Goal: Find specific page/section: Find specific page/section

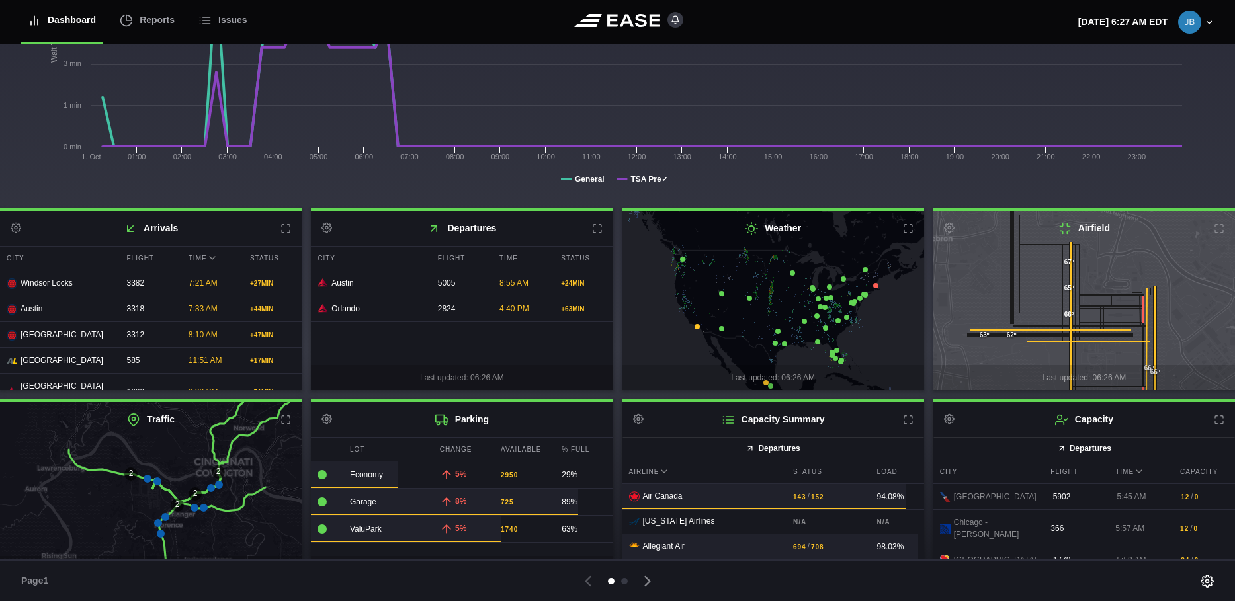
scroll to position [200, 0]
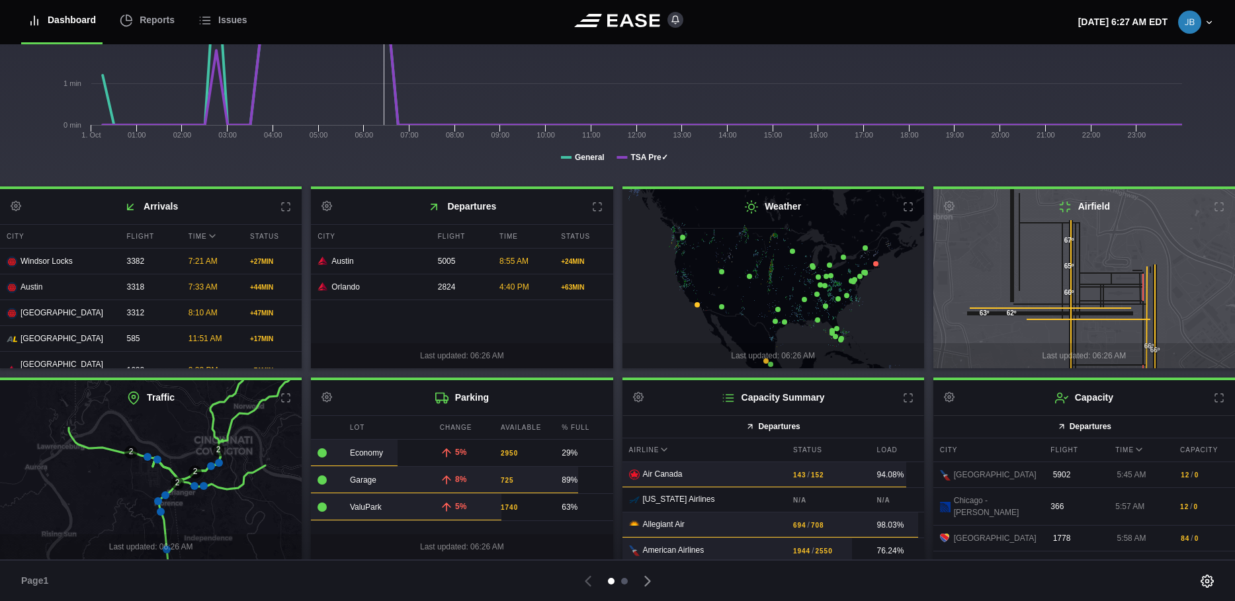
click at [626, 581] on div at bounding box center [624, 581] width 7 height 7
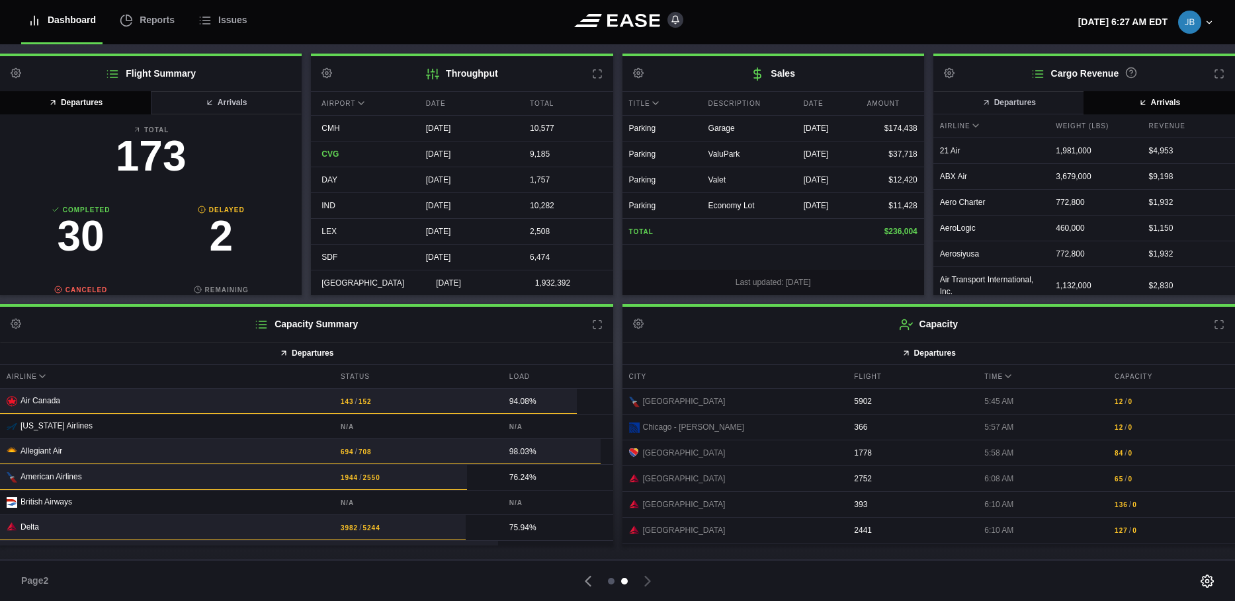
click at [612, 580] on div at bounding box center [611, 581] width 7 height 7
